Goal: Navigation & Orientation: Find specific page/section

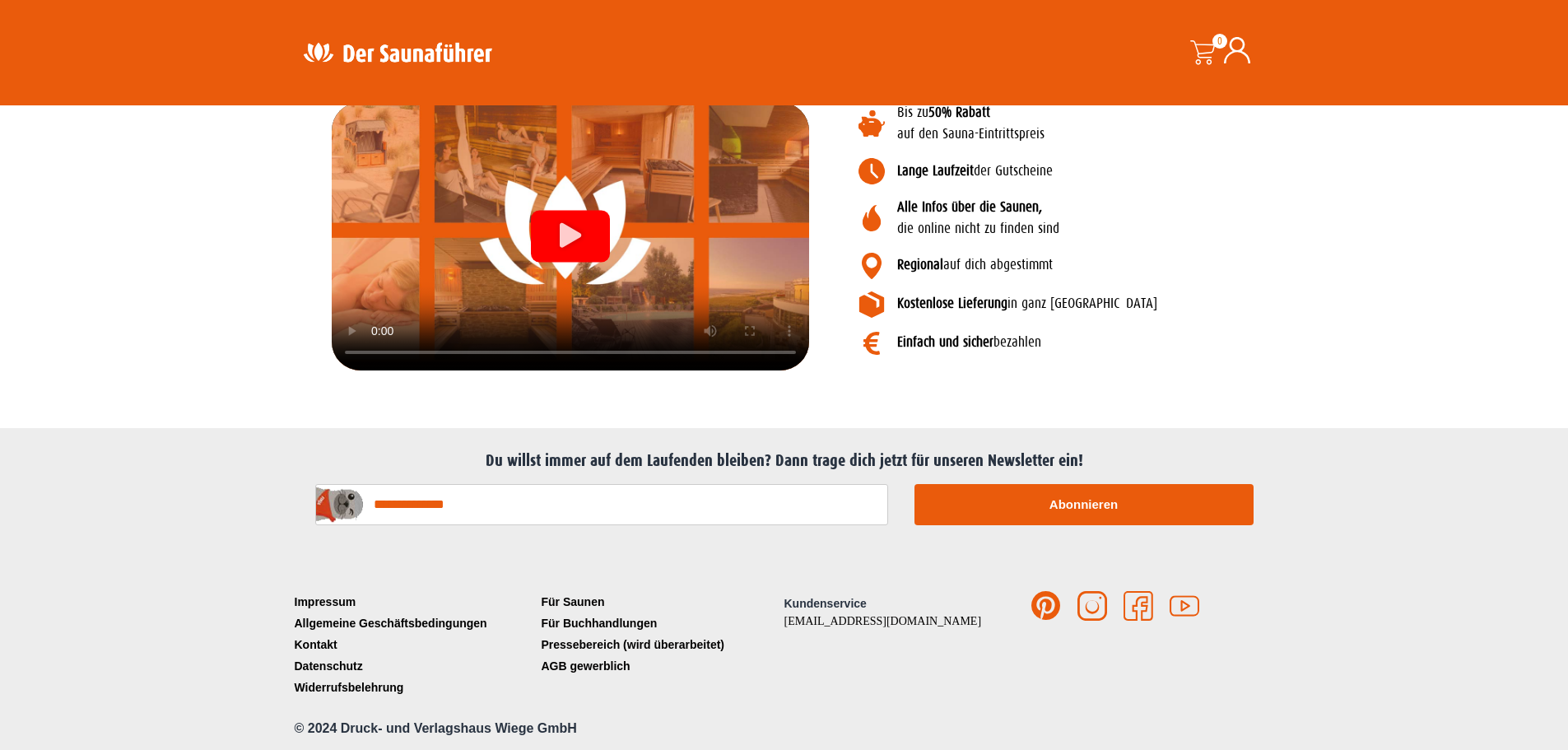
scroll to position [1910, 0]
click at [576, 604] on link "Für Saunen" at bounding box center [660, 600] width 246 height 21
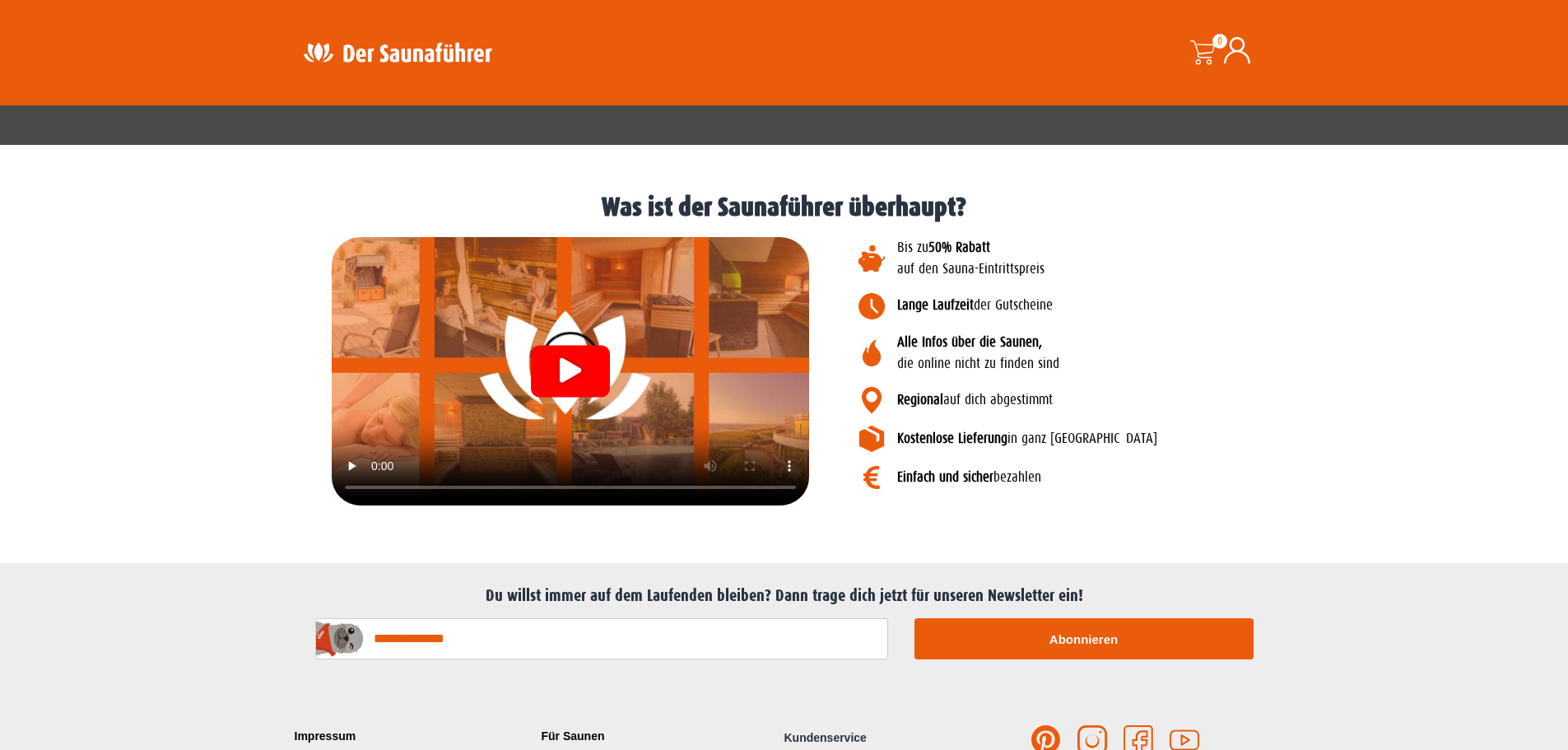
scroll to position [1699, 0]
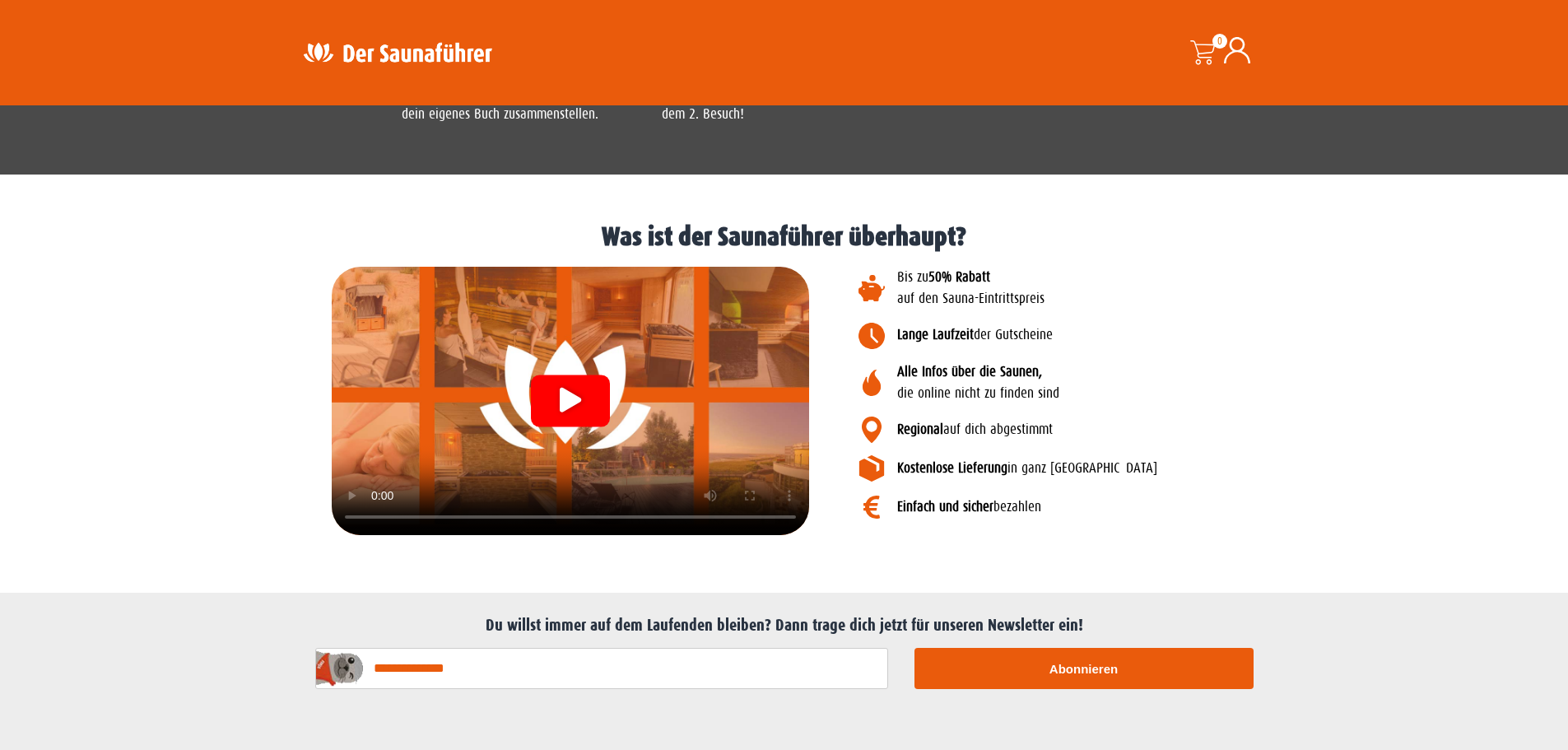
click at [566, 397] on icon "Video abspielen" at bounding box center [570, 399] width 21 height 25
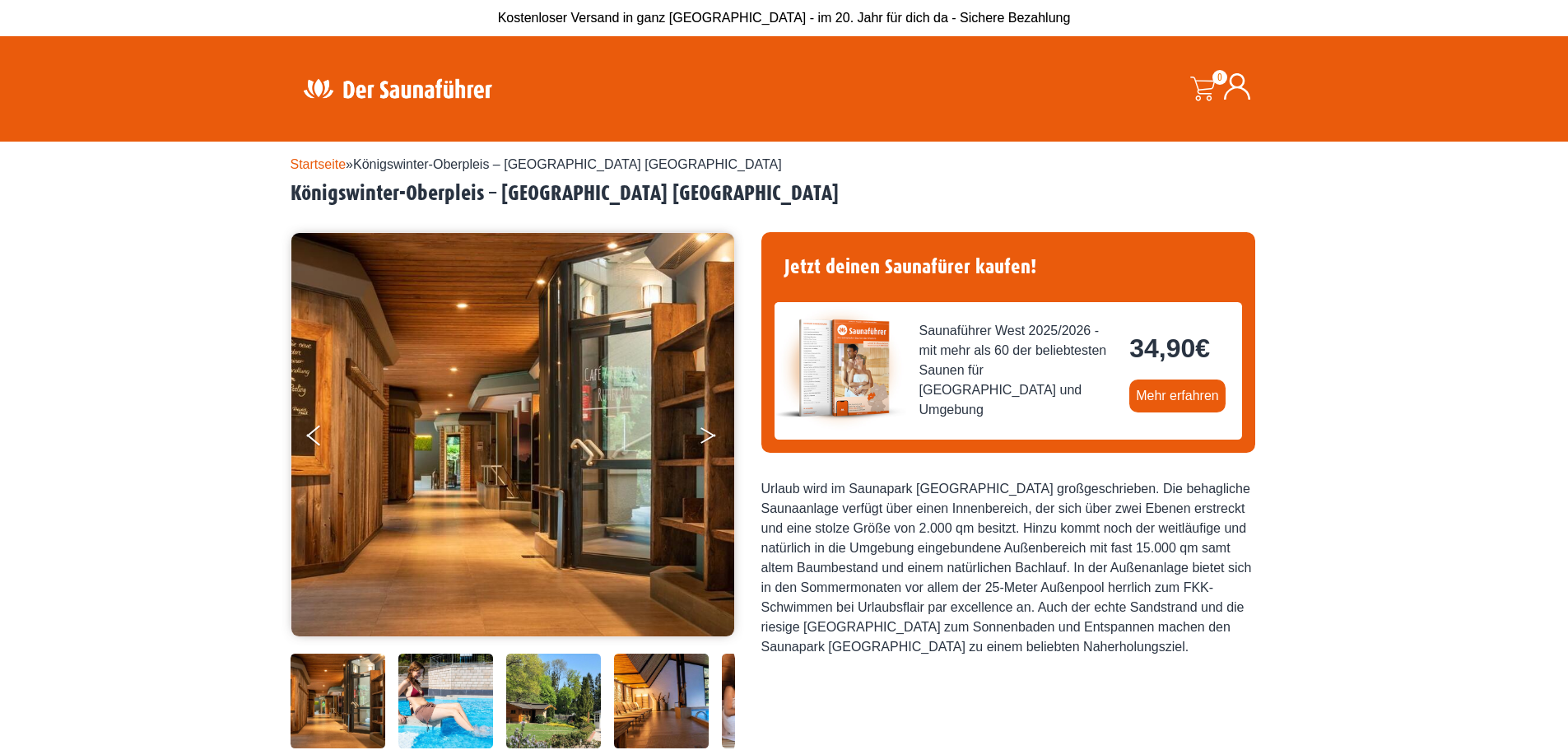
click at [712, 431] on button "Next" at bounding box center [718, 438] width 41 height 41
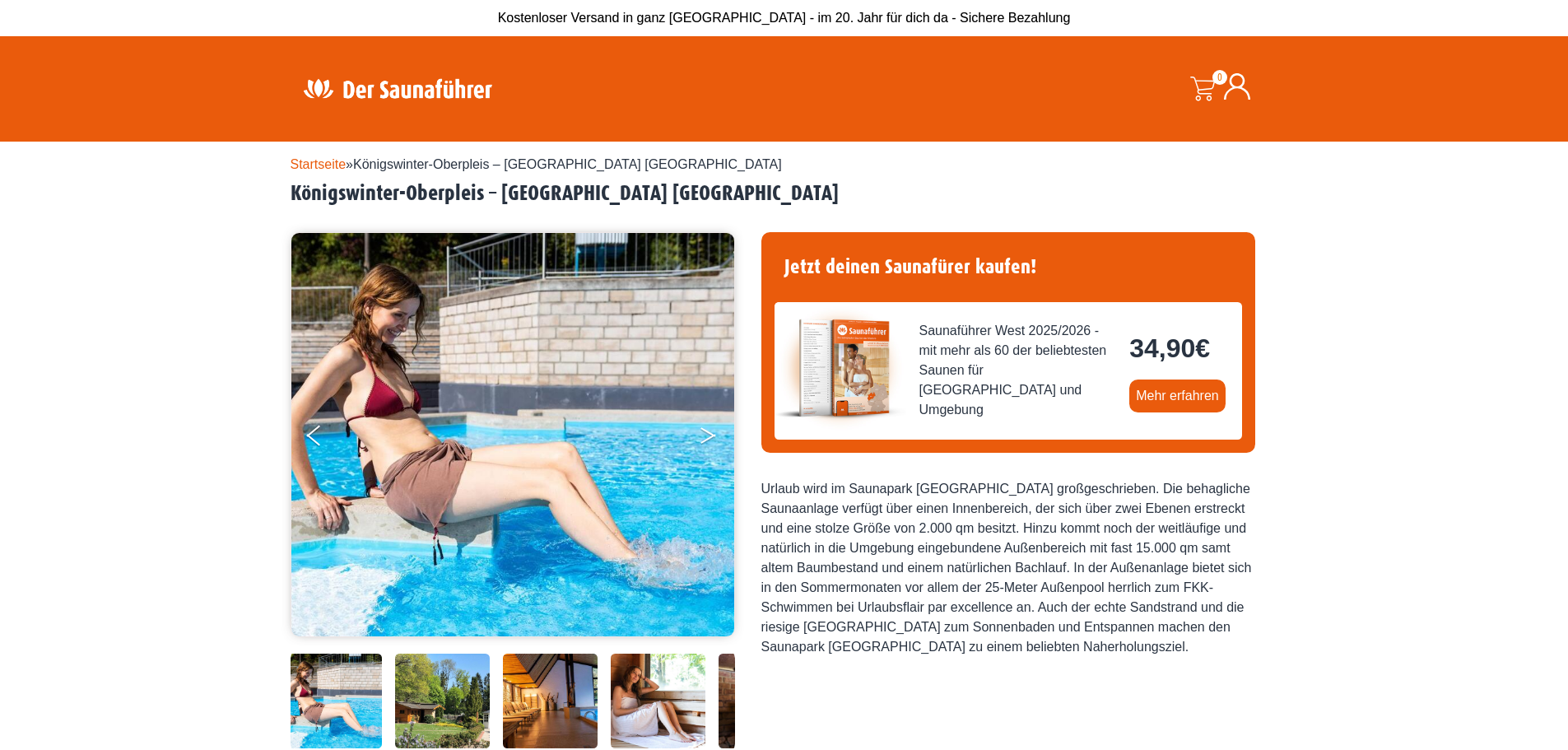
click at [711, 435] on icon "Next" at bounding box center [707, 439] width 15 height 10
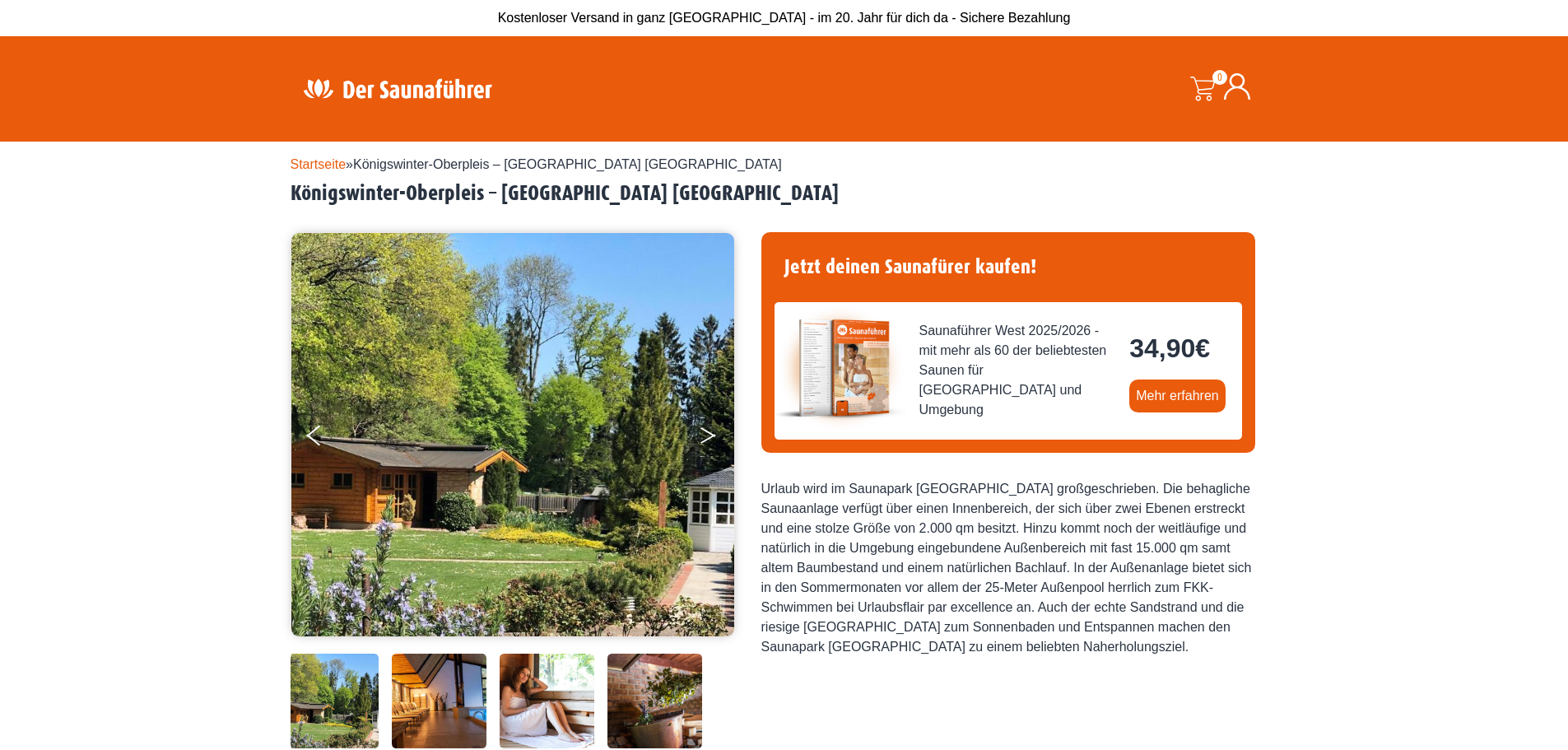
click at [712, 435] on icon "Next" at bounding box center [707, 439] width 15 height 10
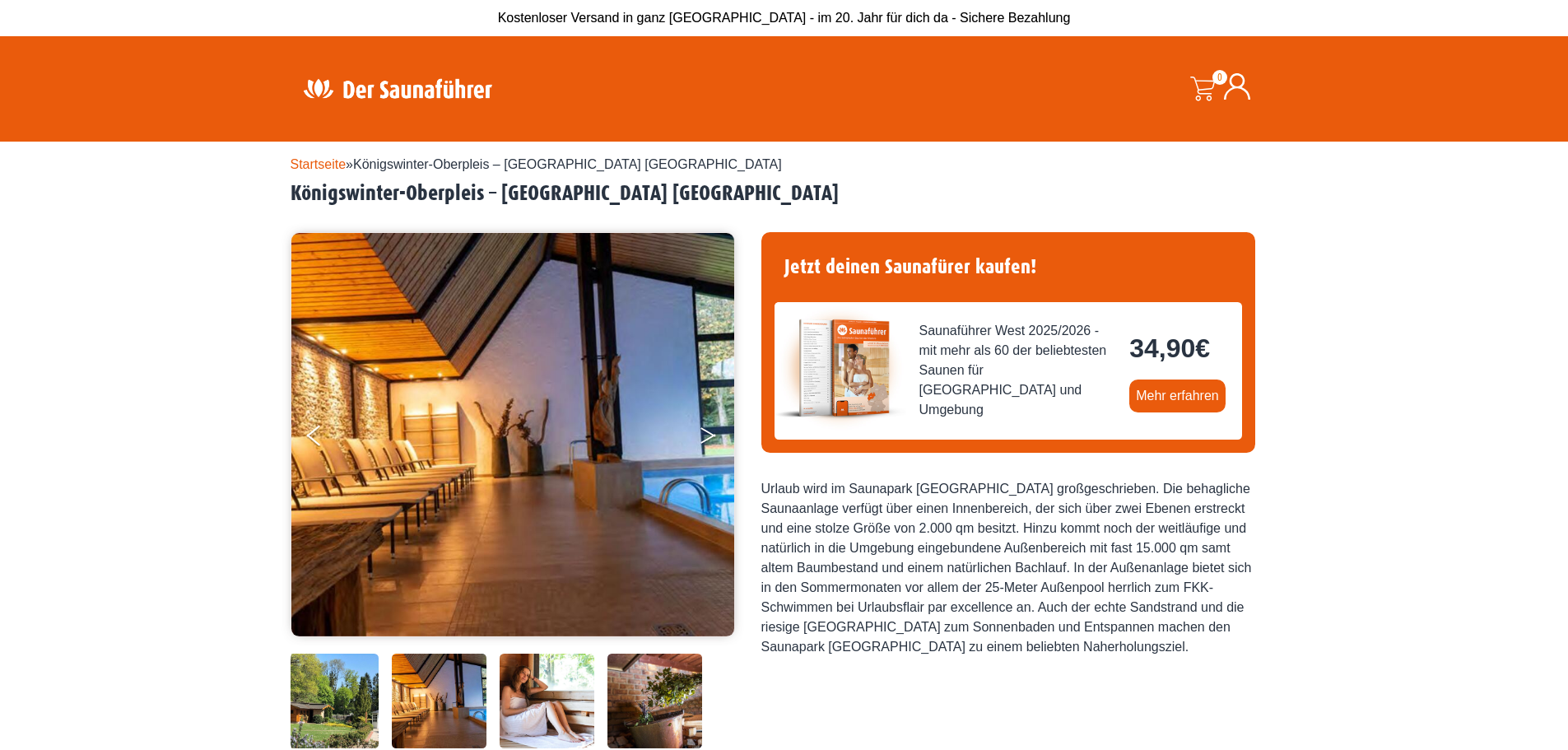
click at [712, 435] on icon "Next" at bounding box center [707, 439] width 15 height 10
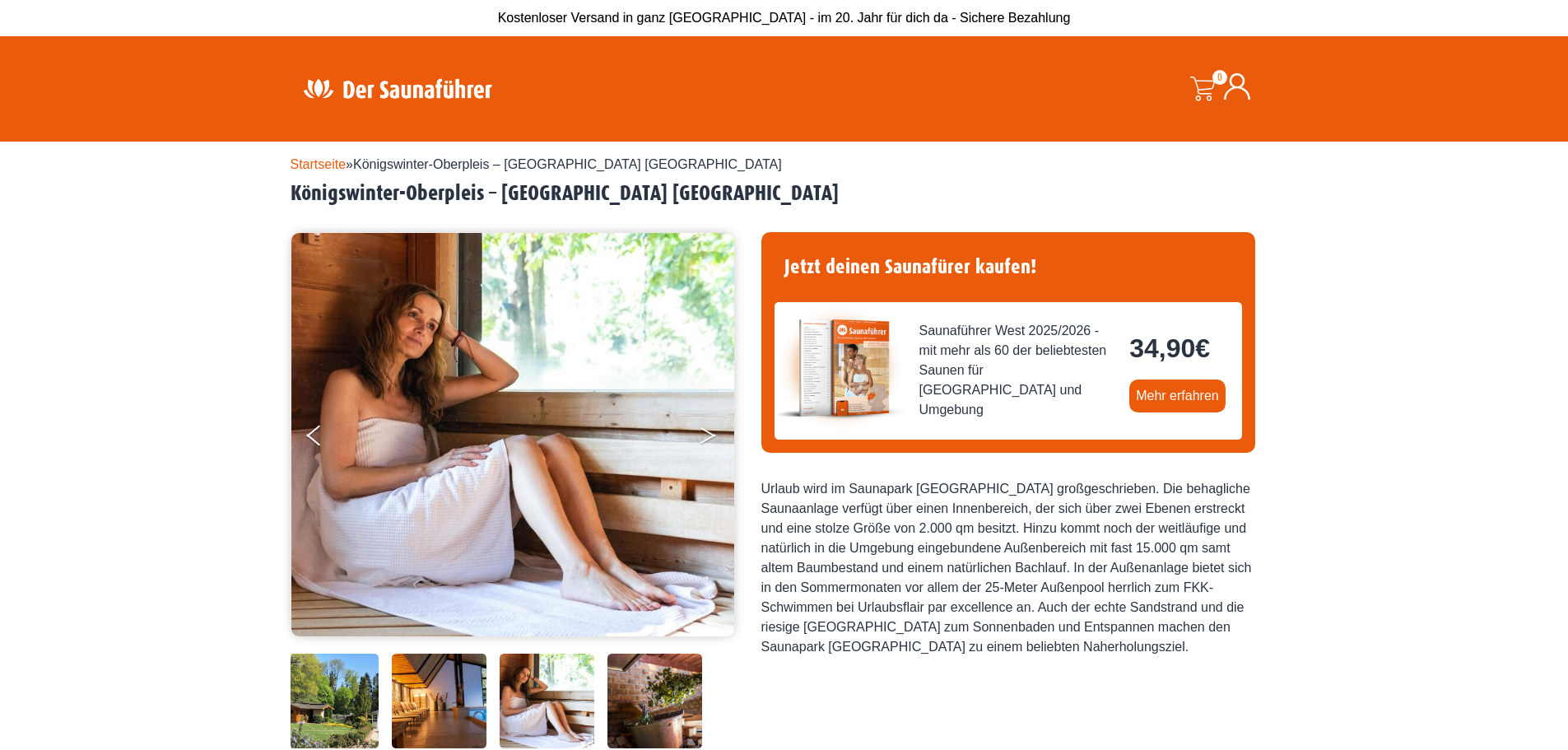
click at [713, 435] on icon "Next" at bounding box center [707, 439] width 15 height 10
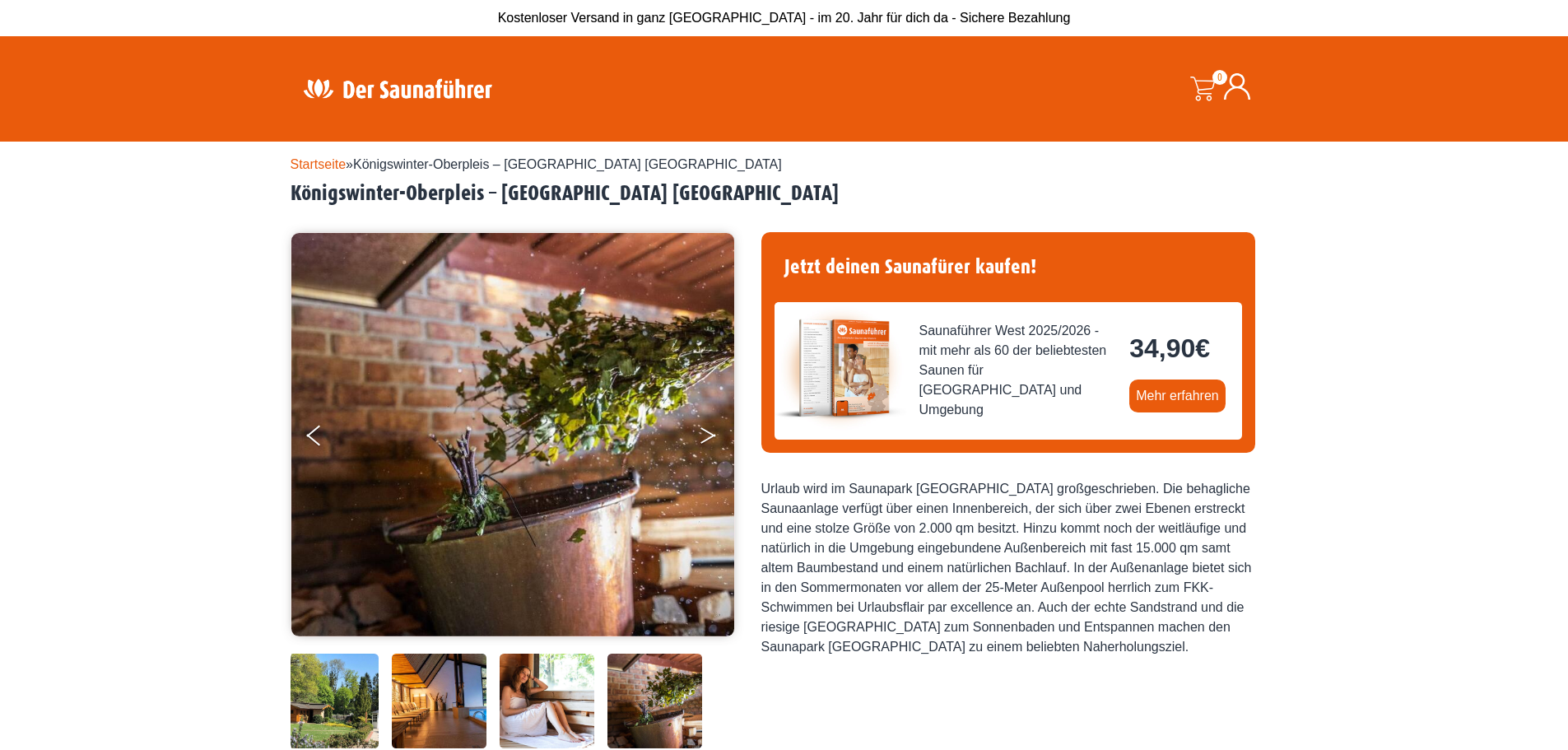
click at [713, 435] on icon "Next" at bounding box center [707, 439] width 15 height 10
click at [710, 435] on button "Next" at bounding box center [718, 438] width 41 height 41
click at [337, 701] on img at bounding box center [331, 700] width 95 height 95
click at [337, 700] on img at bounding box center [331, 700] width 95 height 95
click at [443, 719] on img at bounding box center [439, 700] width 95 height 95
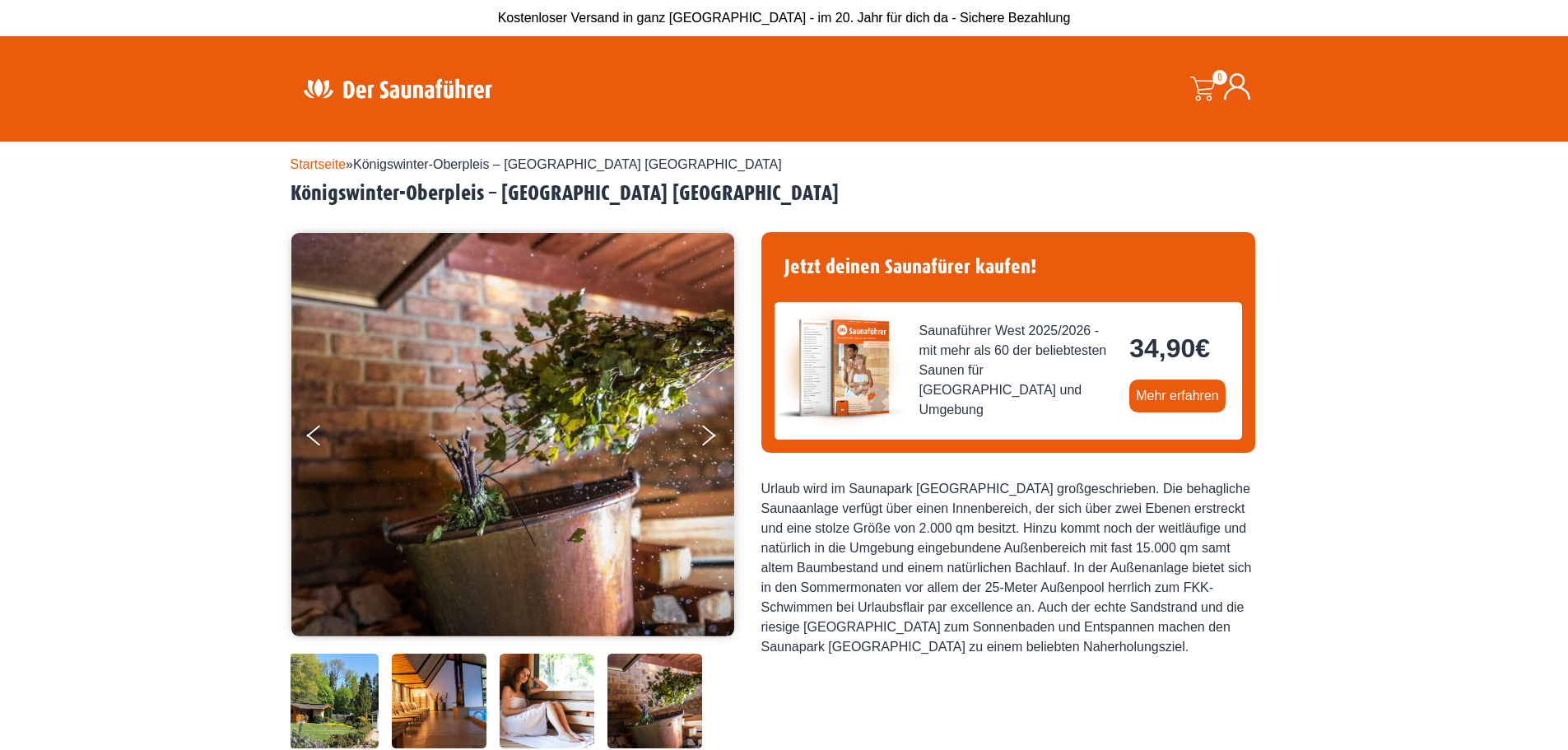
click at [521, 722] on img at bounding box center [547, 700] width 95 height 95
click at [618, 708] on img at bounding box center [654, 700] width 95 height 95
click at [317, 443] on button "Previous" at bounding box center [327, 438] width 41 height 41
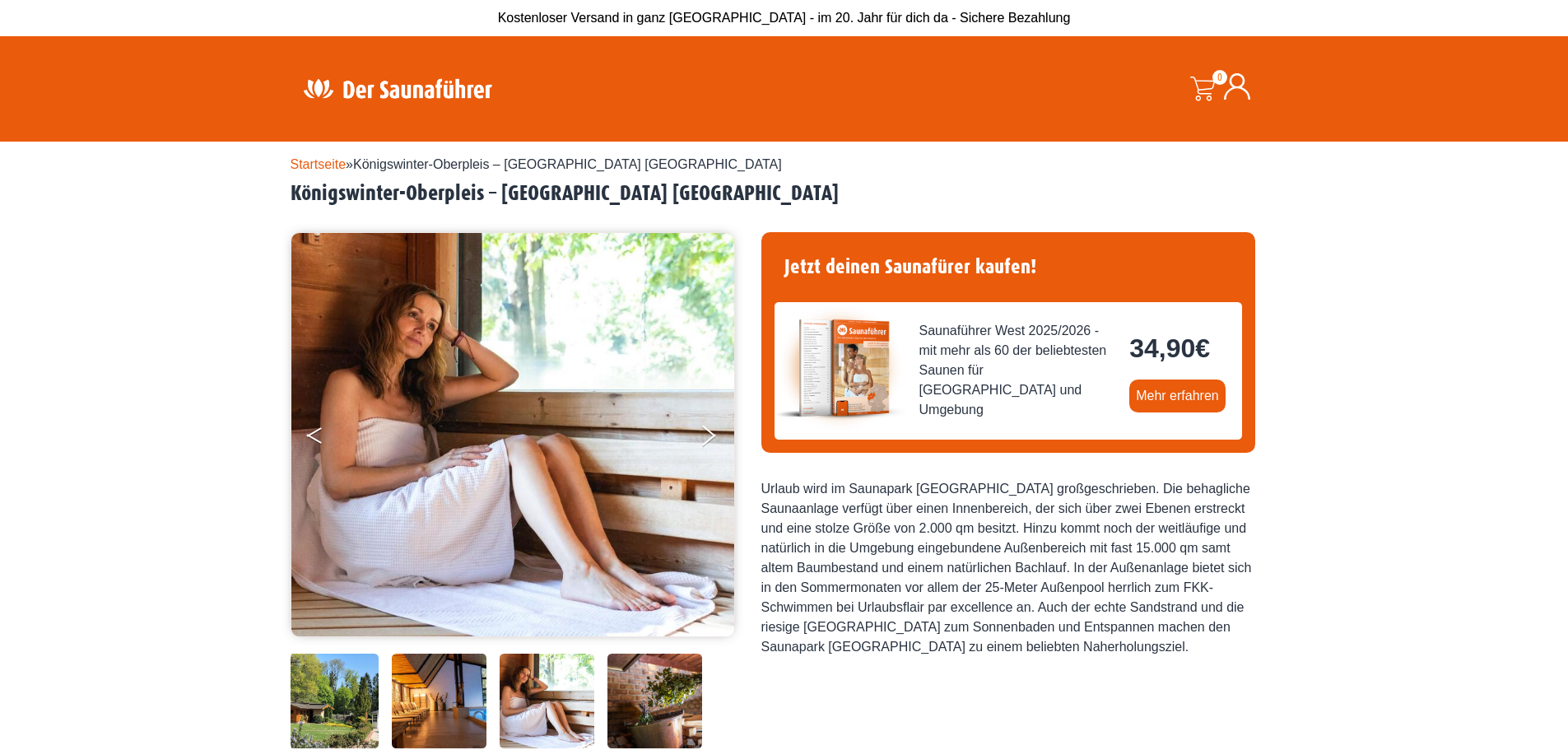
click at [317, 443] on button "Previous" at bounding box center [327, 438] width 41 height 41
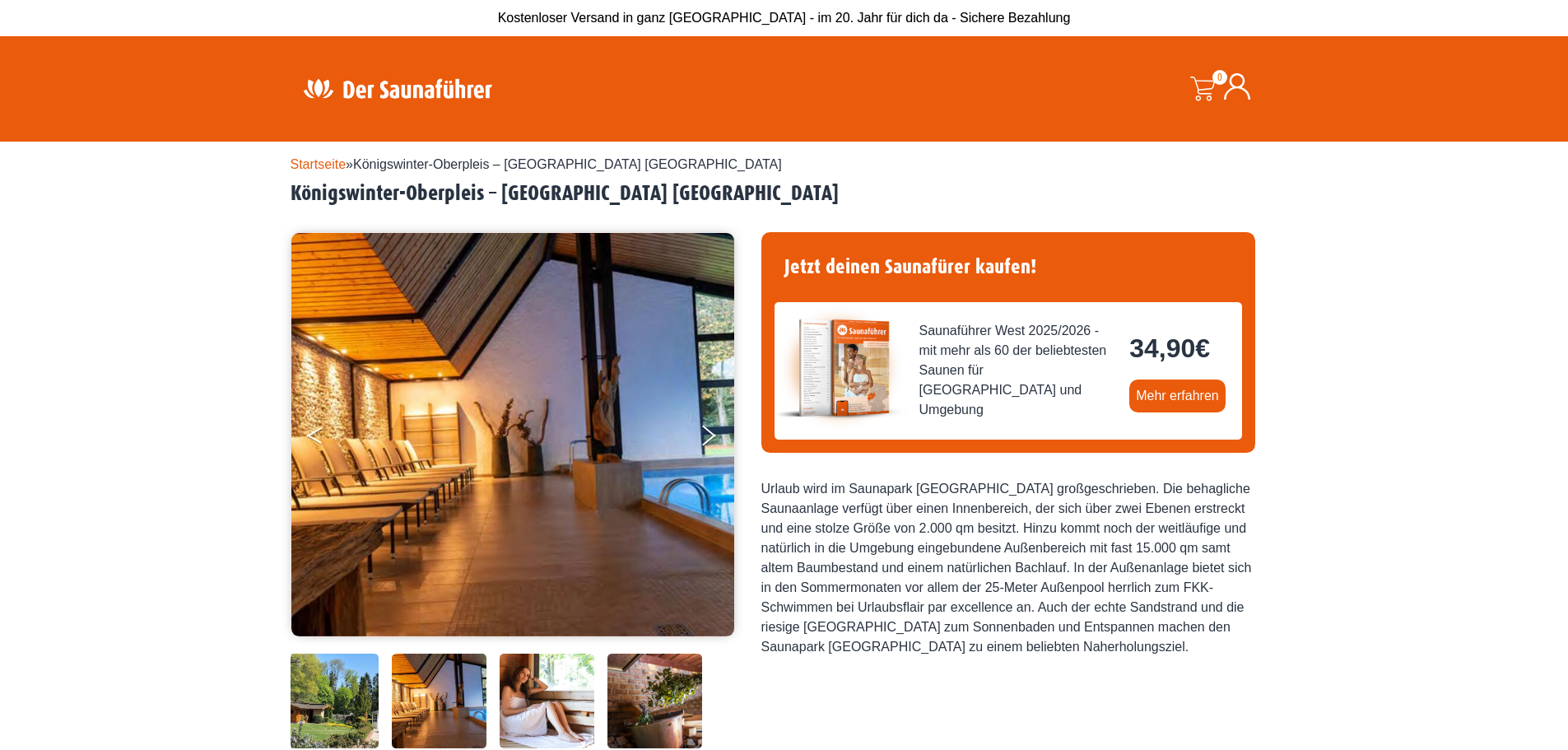
click at [320, 443] on button "Previous" at bounding box center [327, 438] width 41 height 41
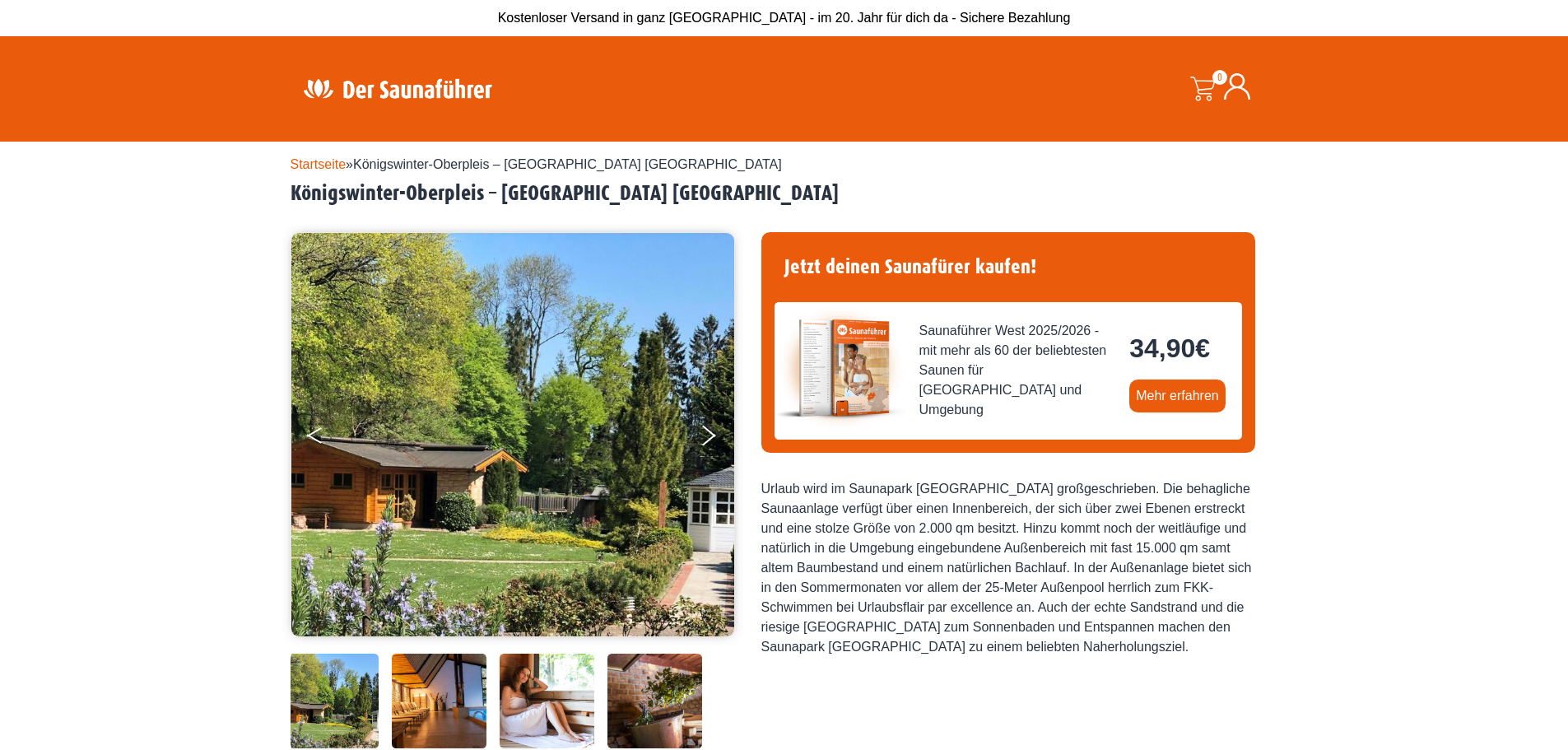
click at [320, 443] on button "Previous" at bounding box center [327, 438] width 41 height 41
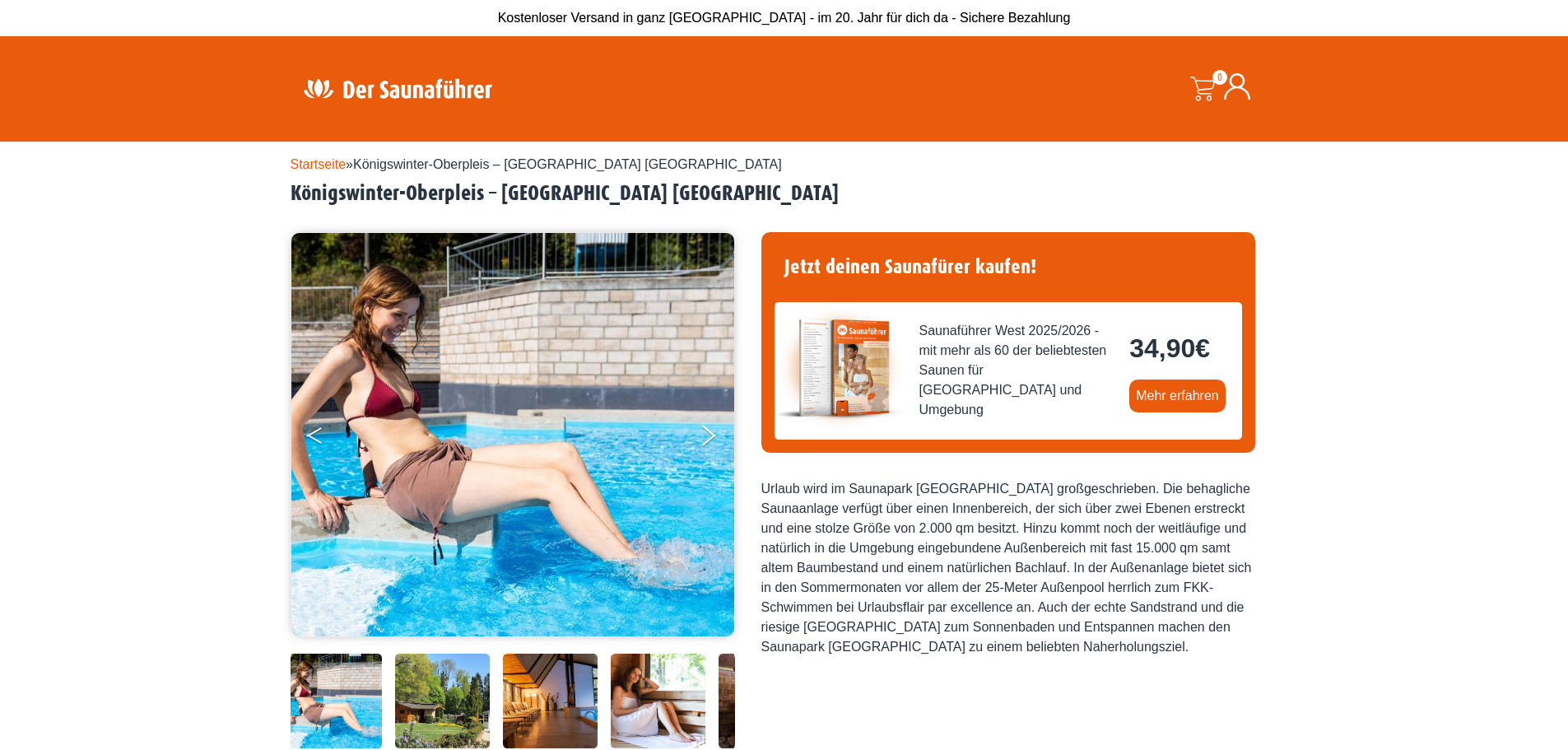
click at [320, 443] on button "Previous" at bounding box center [327, 438] width 41 height 41
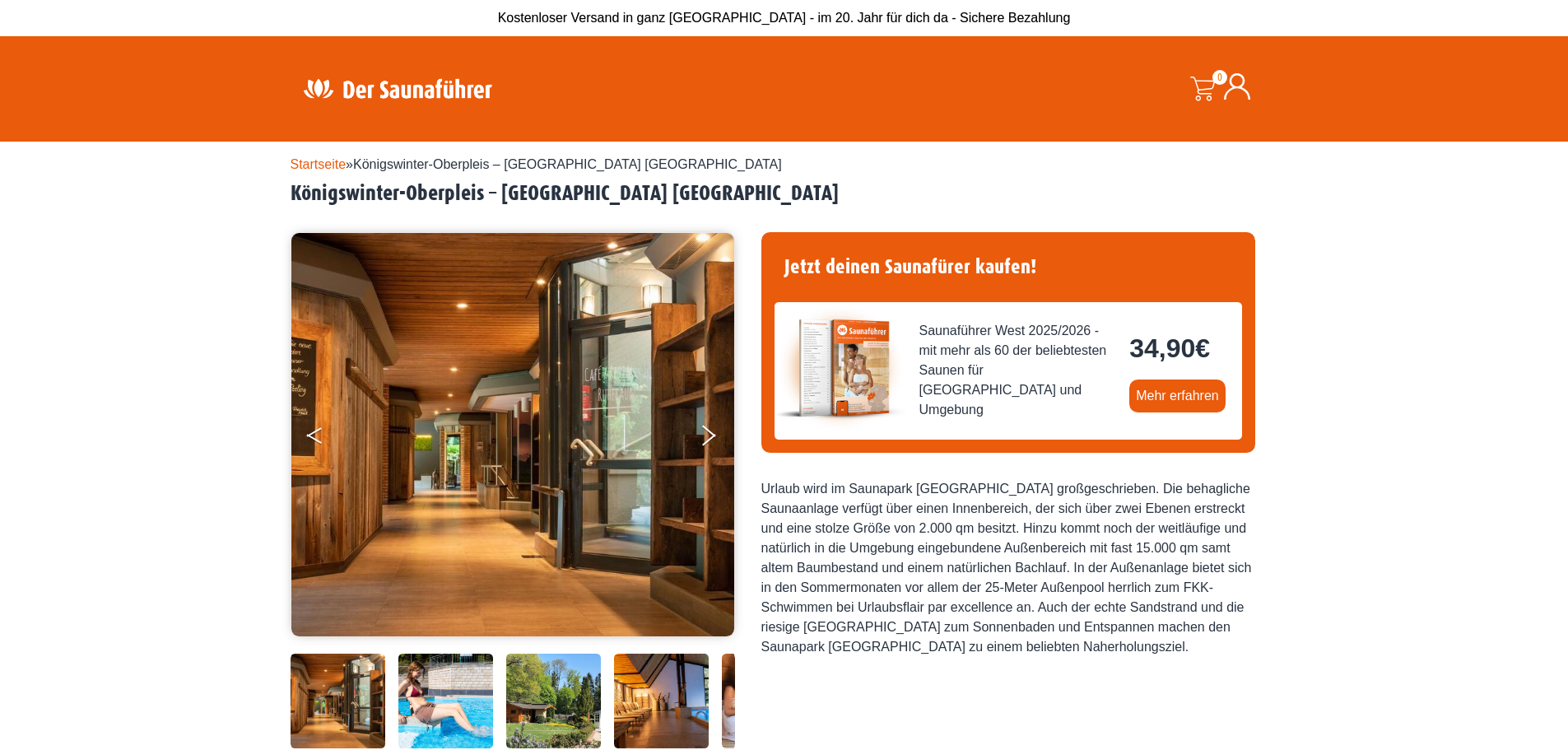
click at [321, 443] on button "Previous" at bounding box center [327, 438] width 41 height 41
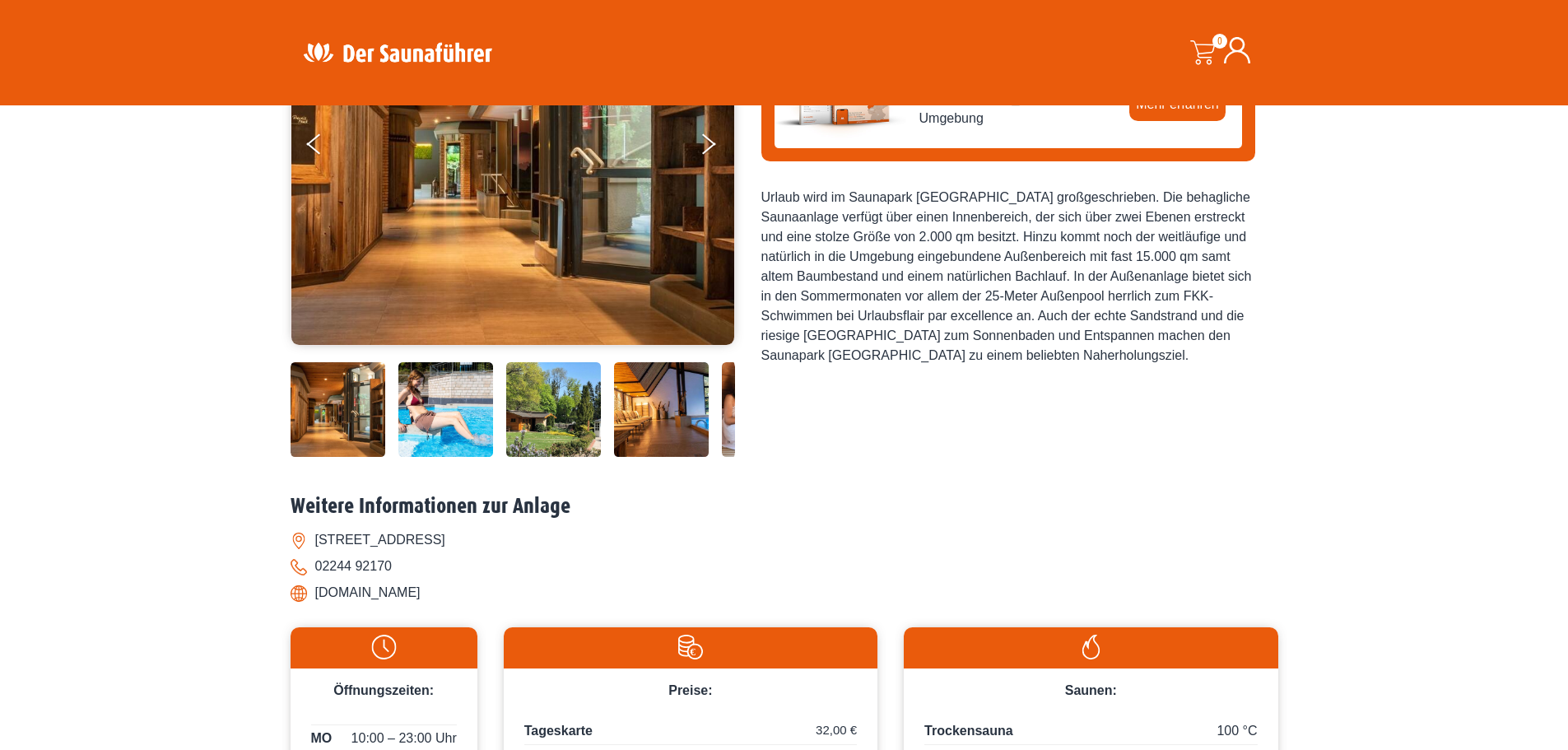
scroll to position [329, 0]
